Goal: Navigation & Orientation: Go to known website

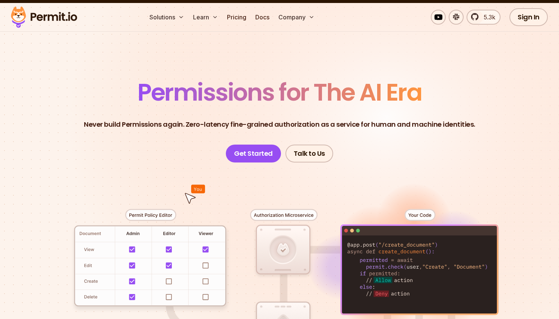
scroll to position [19, 0]
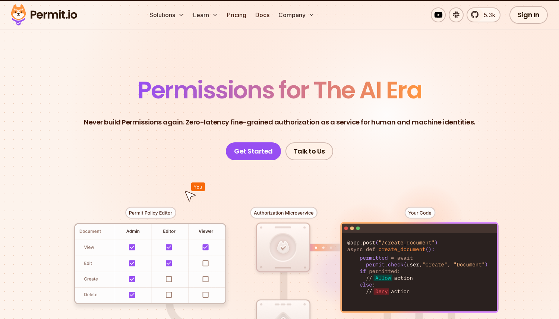
click at [259, 121] on p "Never build Permissions again. Zero-latency fine-grained authorization as a ser…" at bounding box center [280, 122] width 392 height 10
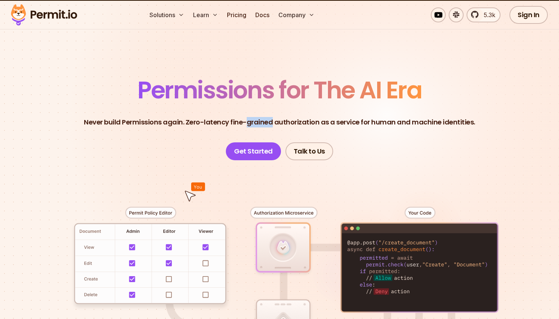
click at [259, 121] on p "Never build Permissions again. Zero-latency fine-grained authorization as a ser…" at bounding box center [280, 122] width 392 height 10
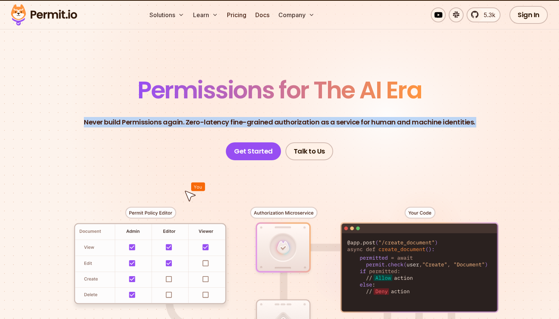
click at [259, 121] on p "Never build Permissions again. Zero-latency fine-grained authorization as a ser…" at bounding box center [280, 122] width 392 height 10
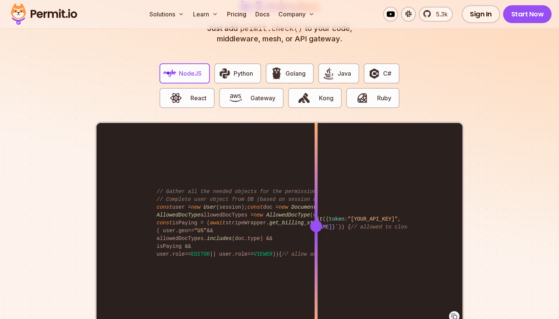
scroll to position [1609, 0]
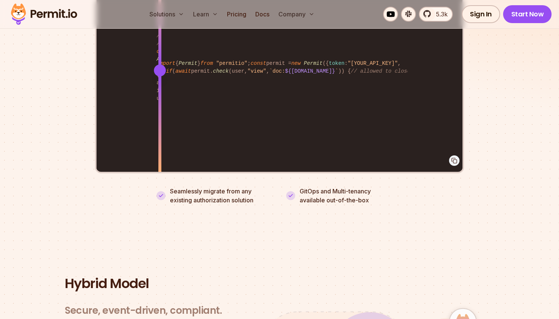
drag, startPoint x: 314, startPoint y: 63, endPoint x: 160, endPoint y: 63, distance: 154.0
click at [160, 65] on div at bounding box center [160, 71] width 12 height 12
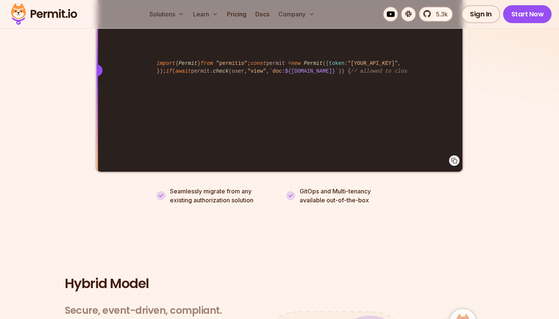
drag, startPoint x: 160, startPoint y: 63, endPoint x: 29, endPoint y: 126, distance: 145.1
click at [29, 126] on section "Fully functional authorization in 5 minutes Just add permit.check() to your cod…" at bounding box center [279, 8] width 559 height 466
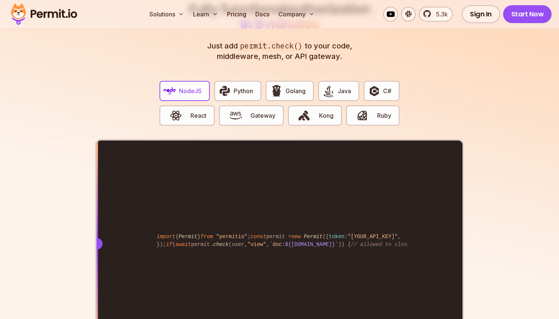
scroll to position [1513, 0]
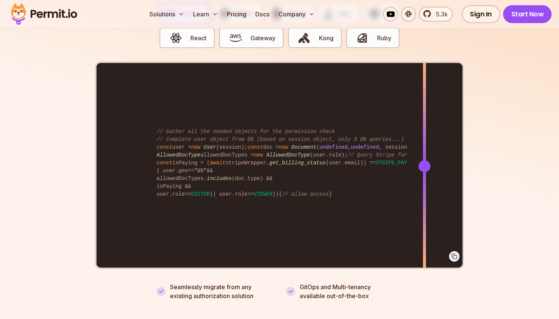
drag, startPoint x: 97, startPoint y: 159, endPoint x: 425, endPoint y: 161, distance: 327.5
click at [425, 161] on div at bounding box center [425, 166] width 12 height 12
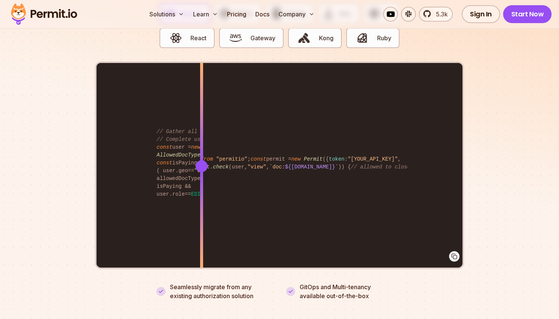
drag, startPoint x: 425, startPoint y: 161, endPoint x: 161, endPoint y: 167, distance: 263.4
click at [200, 167] on div at bounding box center [201, 166] width 3 height 206
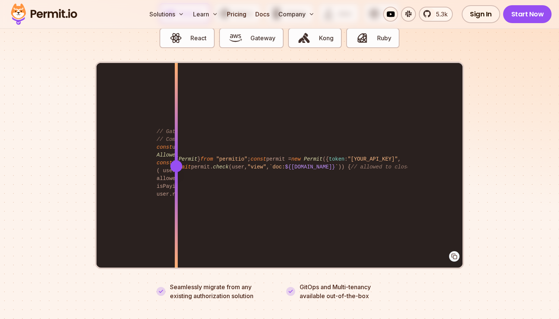
drag, startPoint x: 165, startPoint y: 163, endPoint x: 85, endPoint y: 167, distance: 80.6
click at [85, 167] on section "Fully functional authorization in 5 minutes Just add permit.check() to your cod…" at bounding box center [279, 104] width 559 height 466
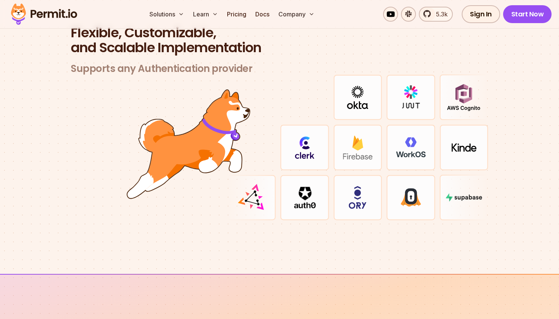
scroll to position [2209, 0]
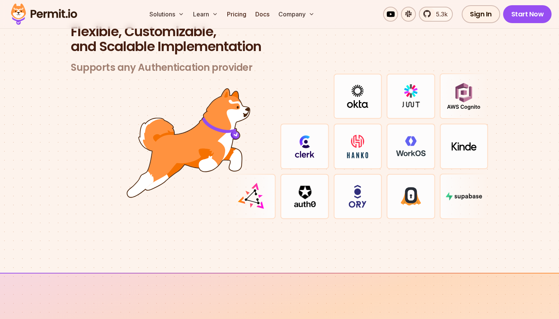
click at [355, 194] on img at bounding box center [358, 196] width 18 height 23
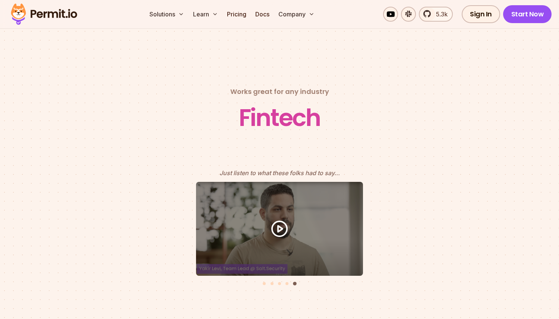
scroll to position [3205, 0]
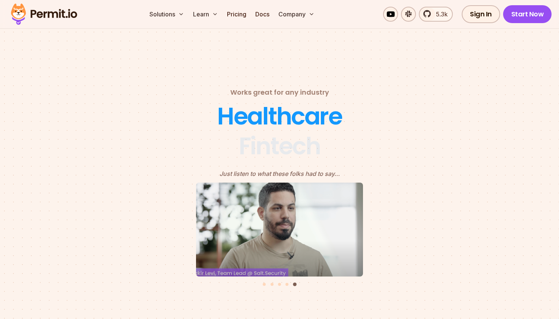
click at [337, 213] on div "5 of 5" at bounding box center [279, 230] width 167 height 94
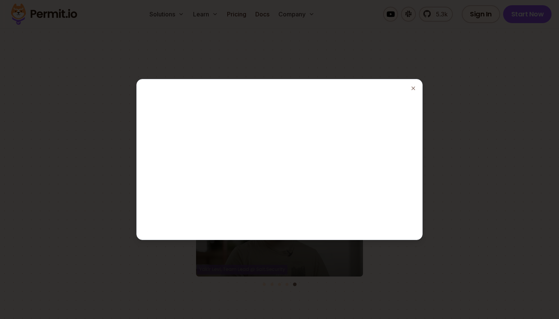
click at [385, 63] on div at bounding box center [279, 159] width 559 height 319
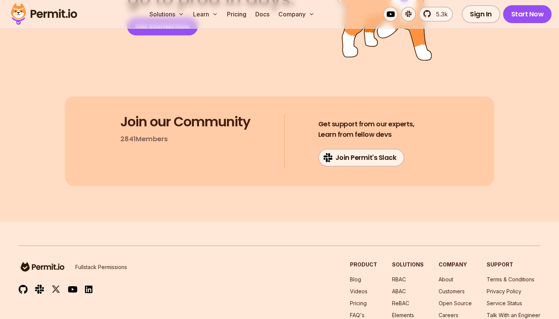
scroll to position [3987, 0]
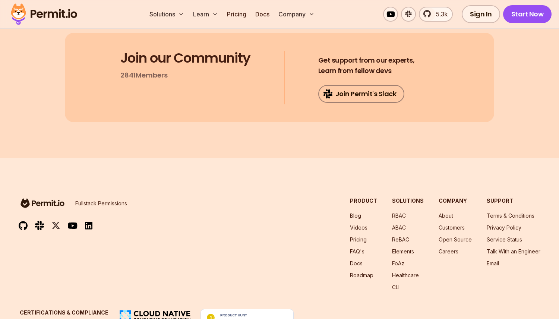
click at [369, 85] on link "Join Permit's Slack" at bounding box center [362, 94] width 87 height 18
